Goal: Obtain resource: Download file/media

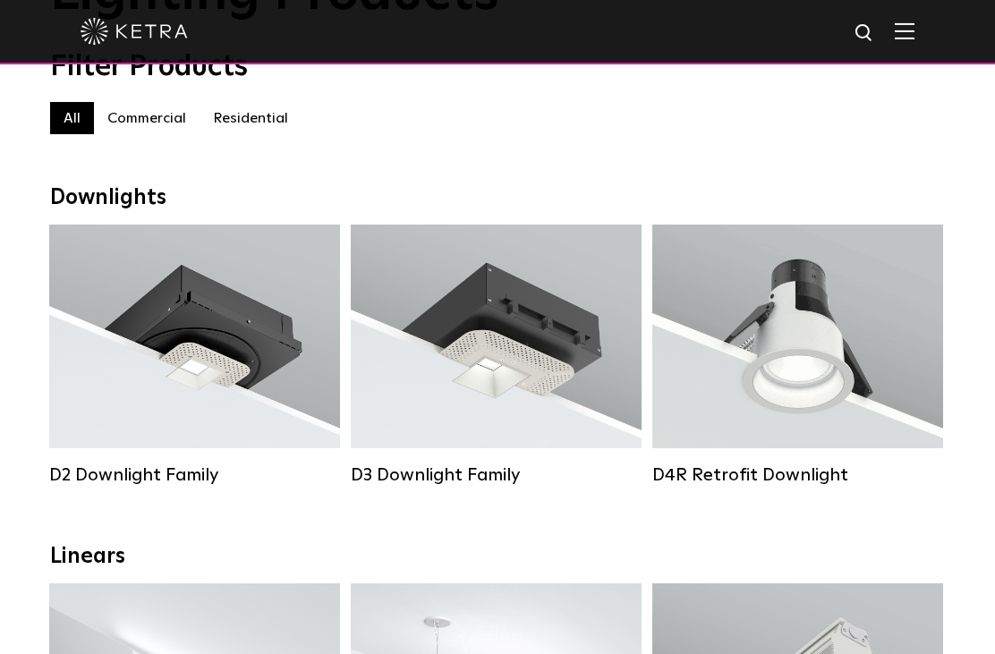
scroll to position [168, 0]
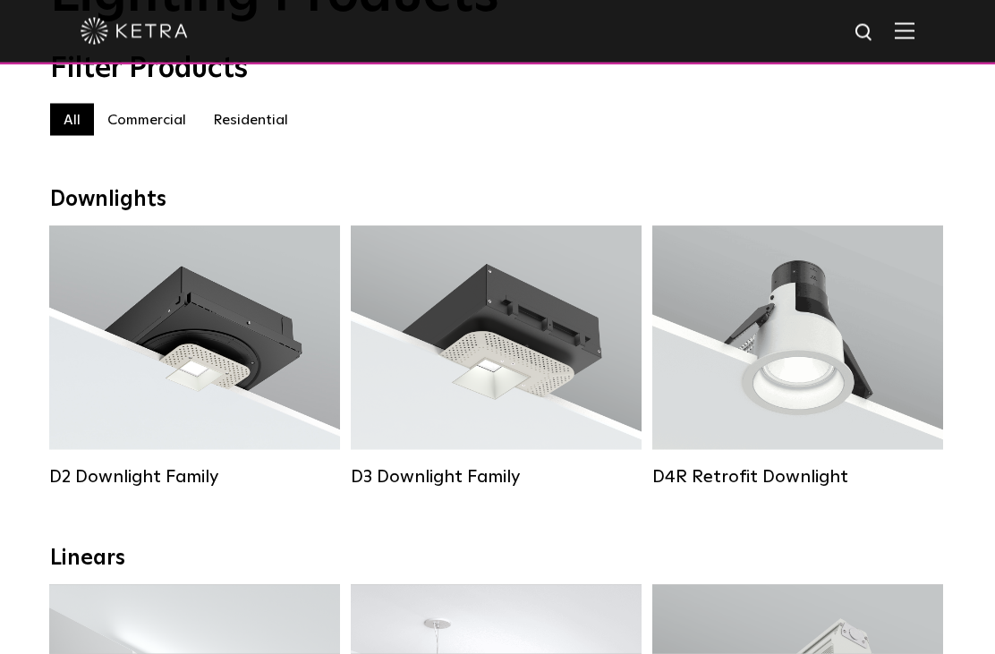
click at [808, 377] on div "Lumen Output: 800 Colors: White / Black Beam Angles: 15° / 25° / 40° / 60° Watt…" at bounding box center [797, 338] width 220 height 113
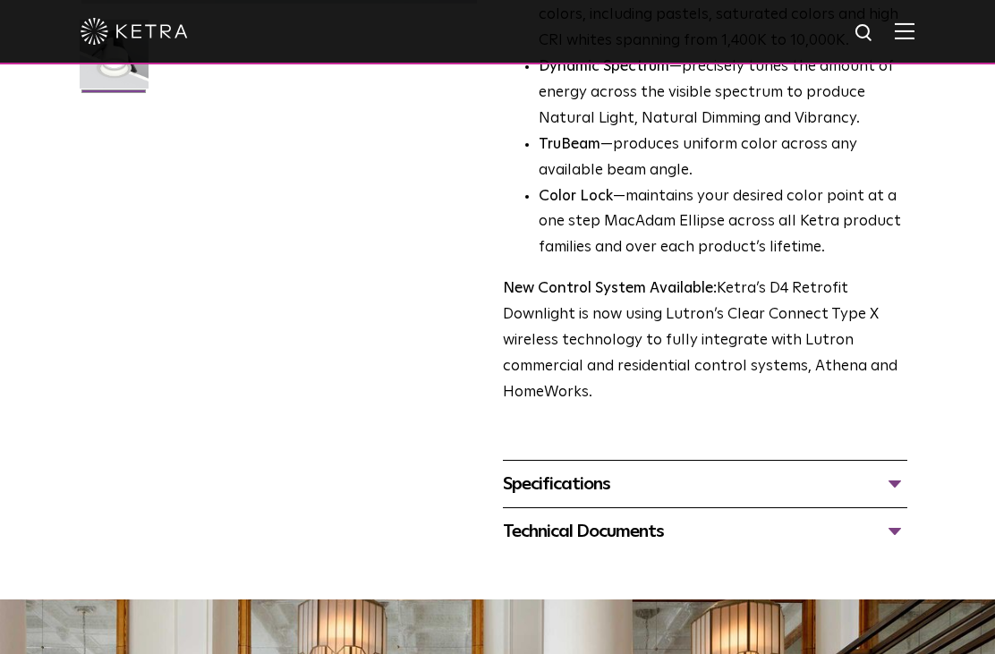
scroll to position [522, 0]
click at [899, 473] on div "Specifications" at bounding box center [705, 485] width 405 height 29
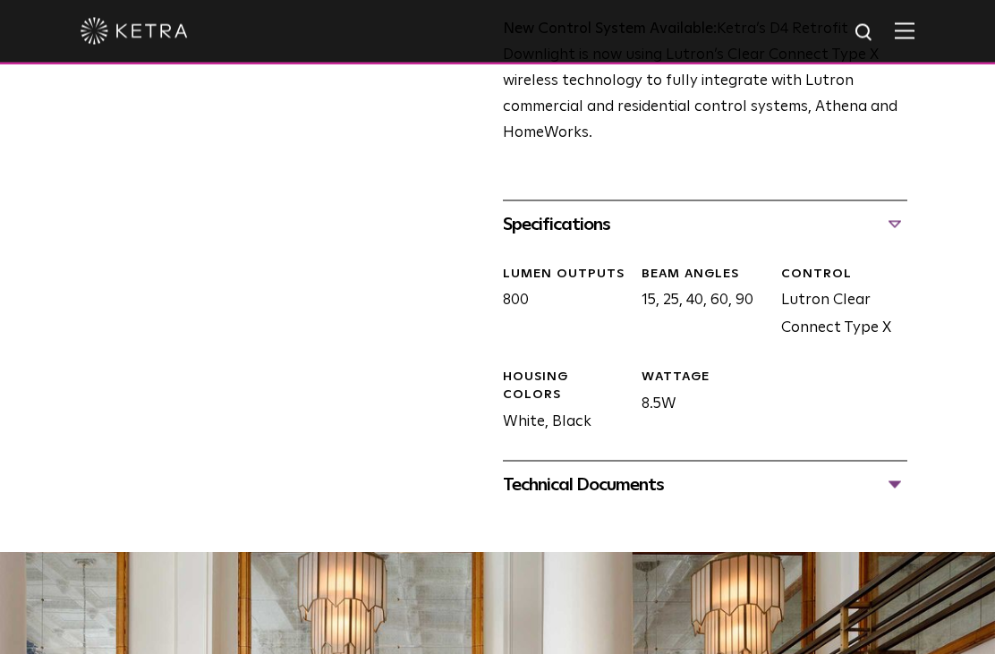
scroll to position [783, 0]
click at [900, 470] on div "Technical Documents" at bounding box center [705, 484] width 405 height 29
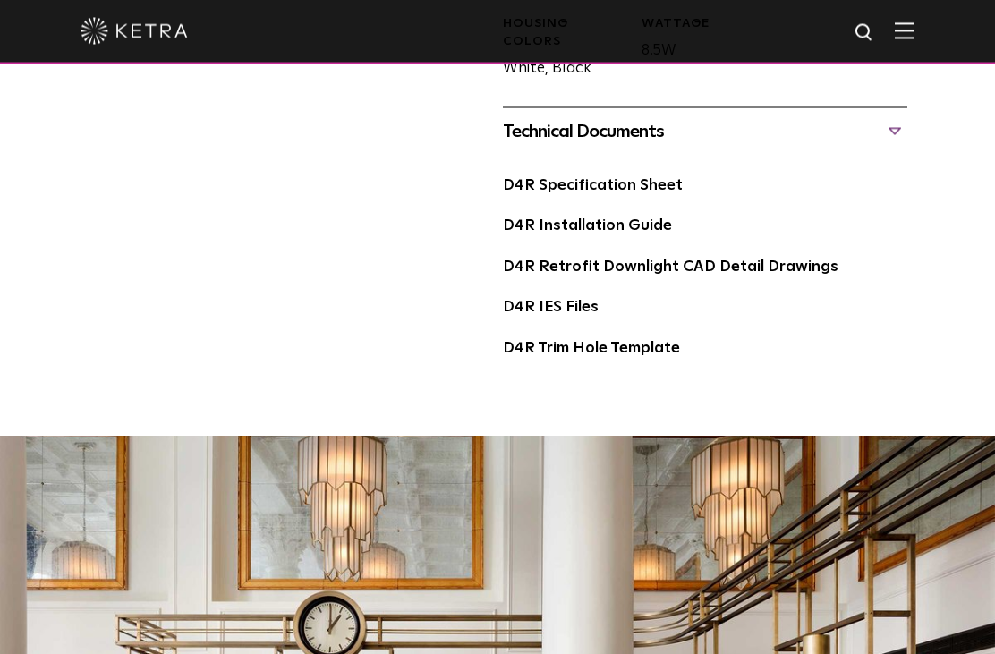
scroll to position [1137, 0]
click at [630, 218] on link "D4R Installation Guide" at bounding box center [587, 225] width 169 height 15
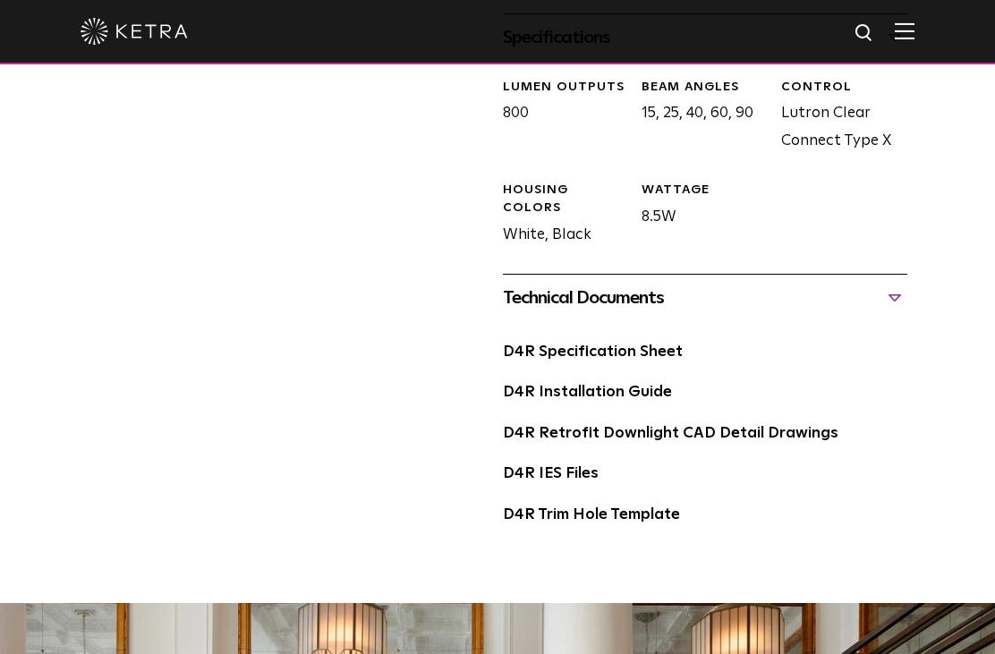
scroll to position [964, 0]
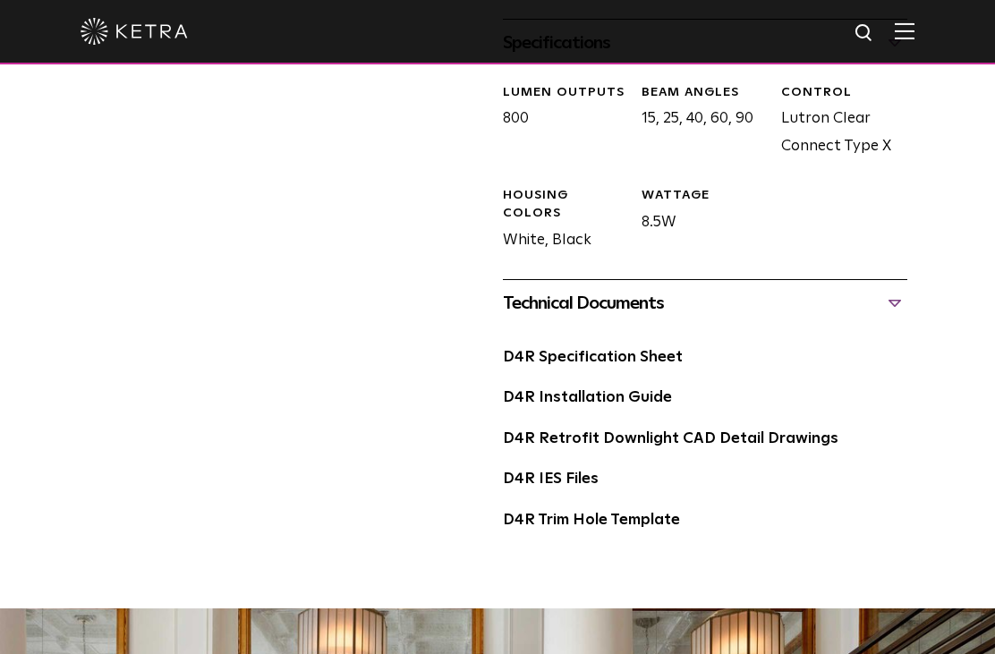
click at [627, 350] on link "D4R Specification Sheet" at bounding box center [593, 357] width 180 height 15
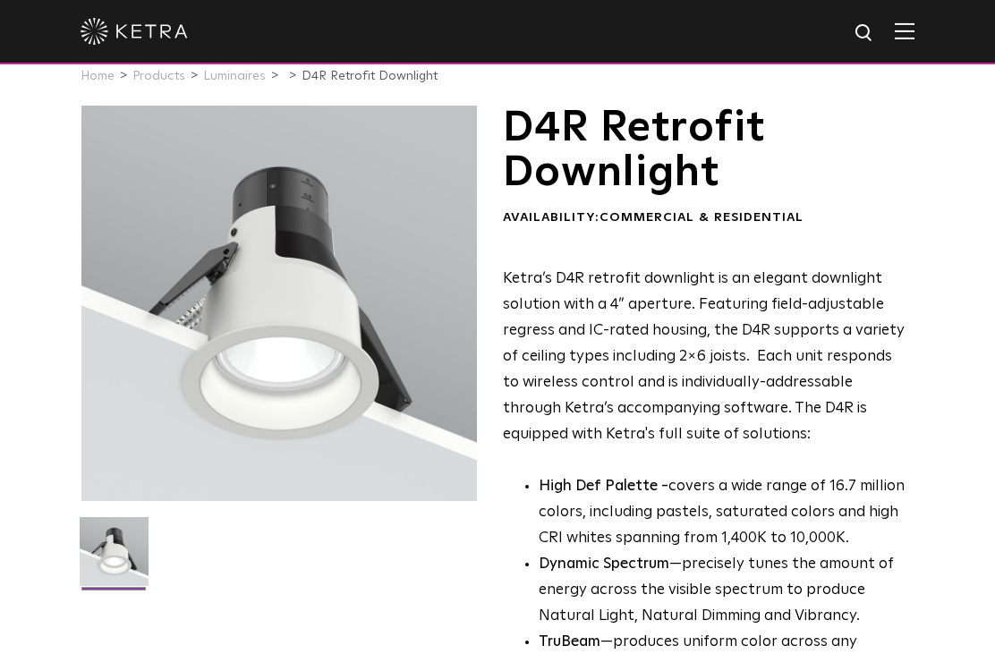
scroll to position [0, 0]
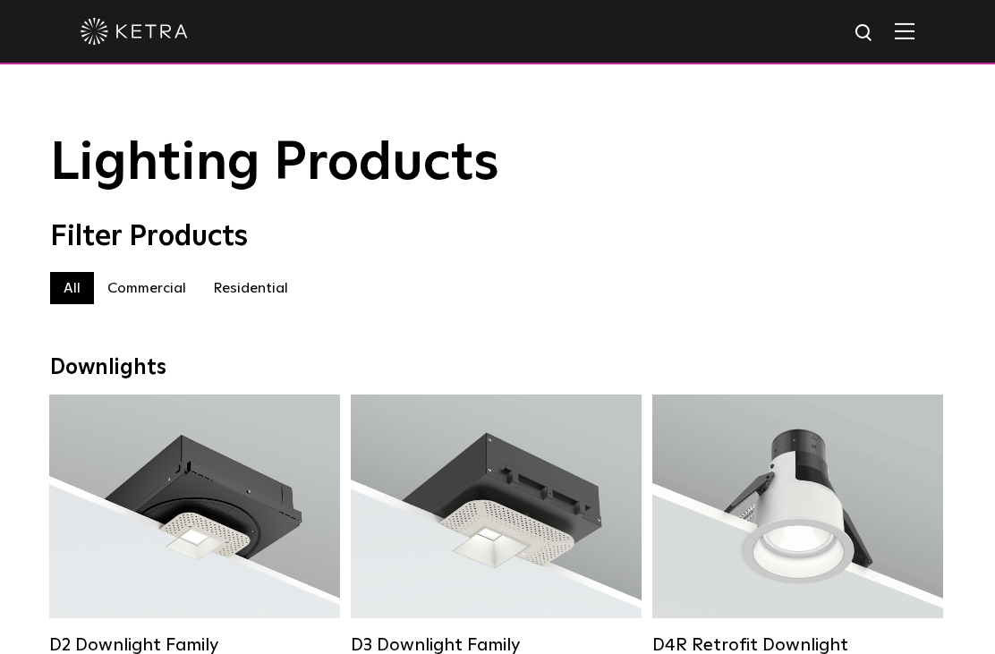
click at [913, 38] on img at bounding box center [905, 30] width 20 height 17
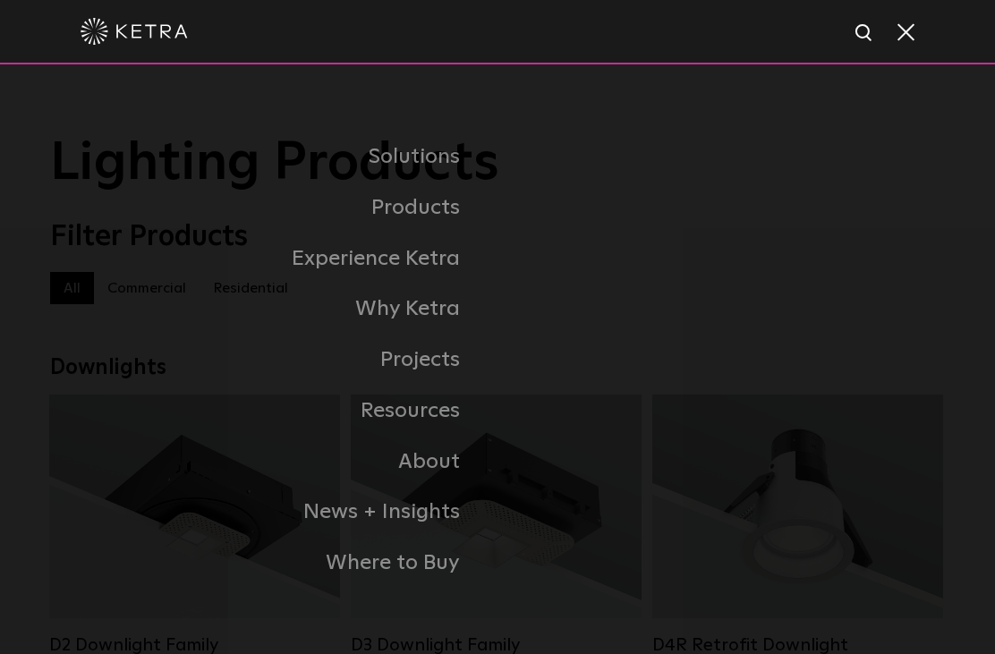
click at [0, 0] on link "Residential Products" at bounding box center [0, 0] width 0 height 0
